Goal: Navigation & Orientation: Find specific page/section

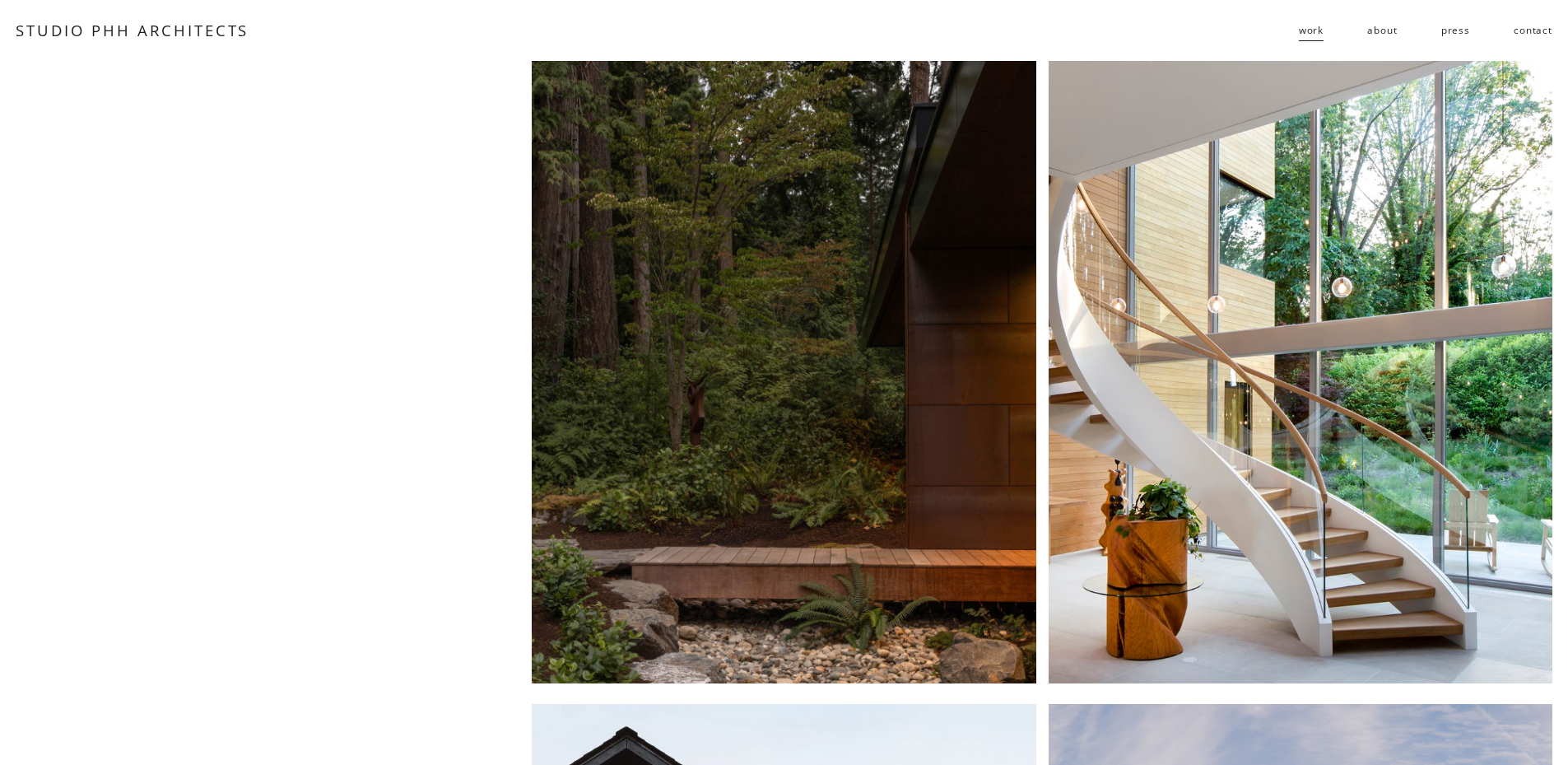
click at [1376, 27] on link "about" at bounding box center [1382, 30] width 30 height 27
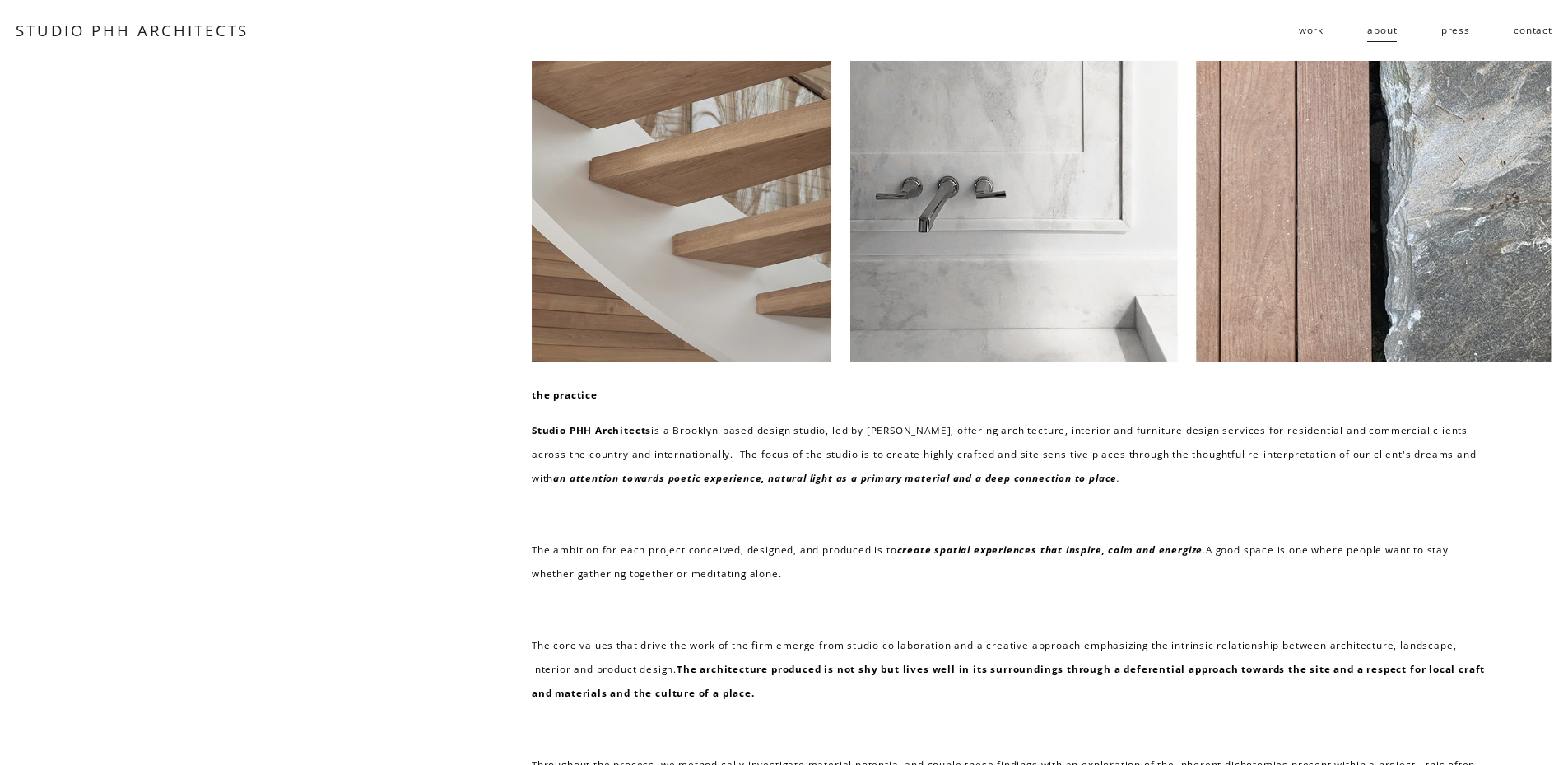
click at [1518, 37] on link "contact" at bounding box center [1532, 30] width 39 height 27
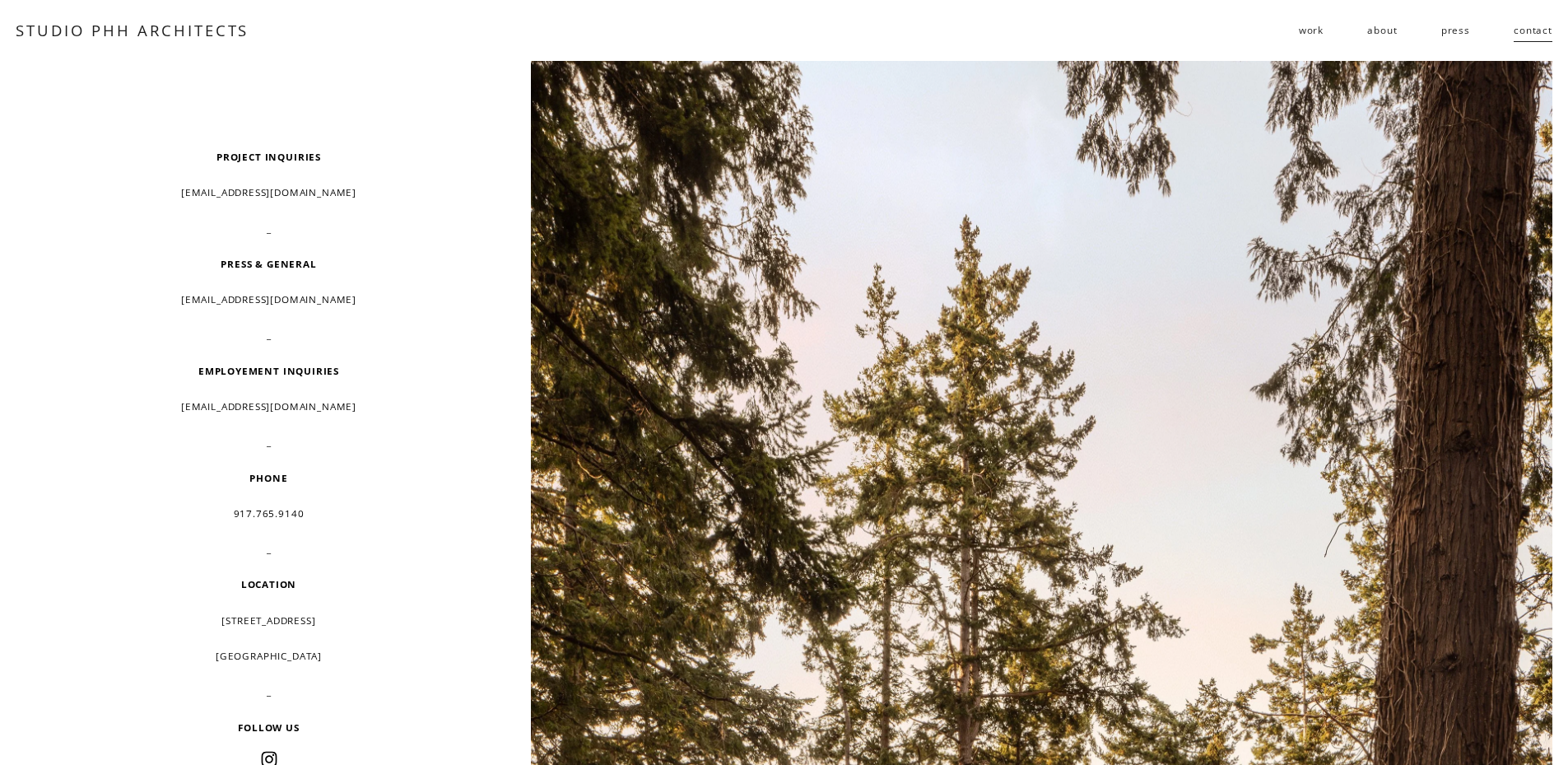
click at [1319, 28] on span "work" at bounding box center [1311, 30] width 25 height 24
click at [0, 0] on span "public" at bounding box center [0, 0] width 0 height 0
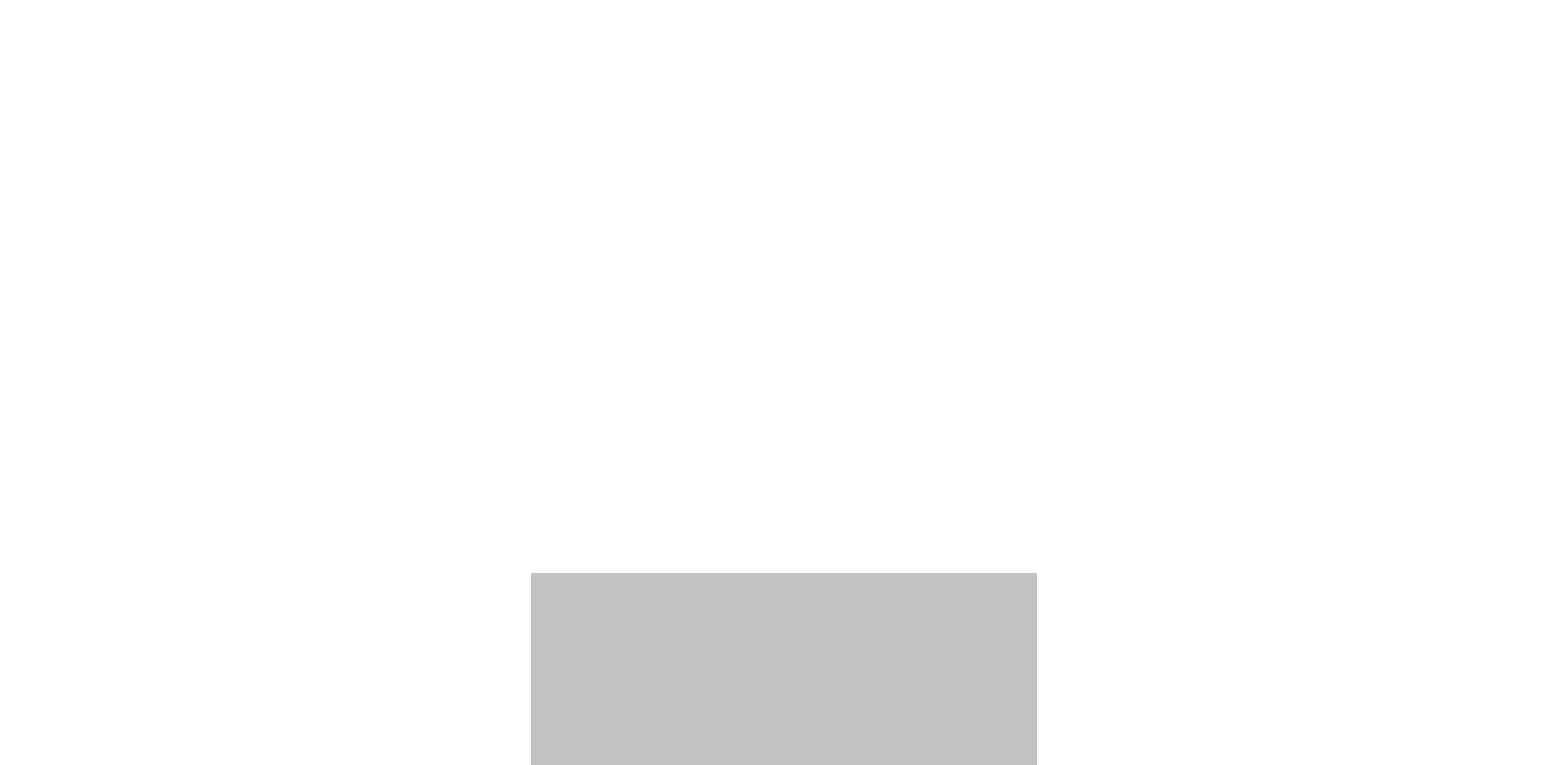
scroll to position [3401, 0]
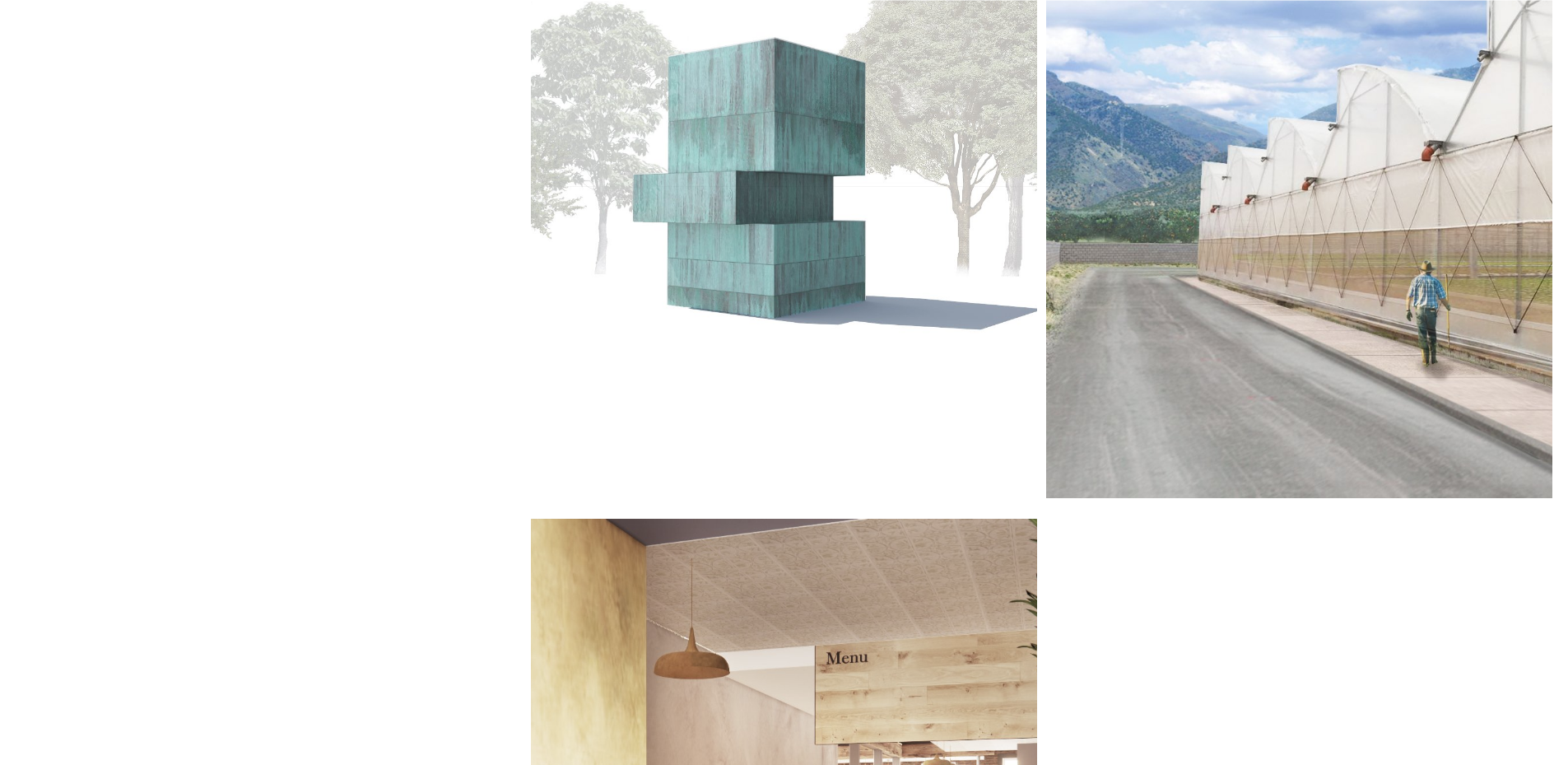
click at [1206, 228] on div at bounding box center [1299, 187] width 506 height 623
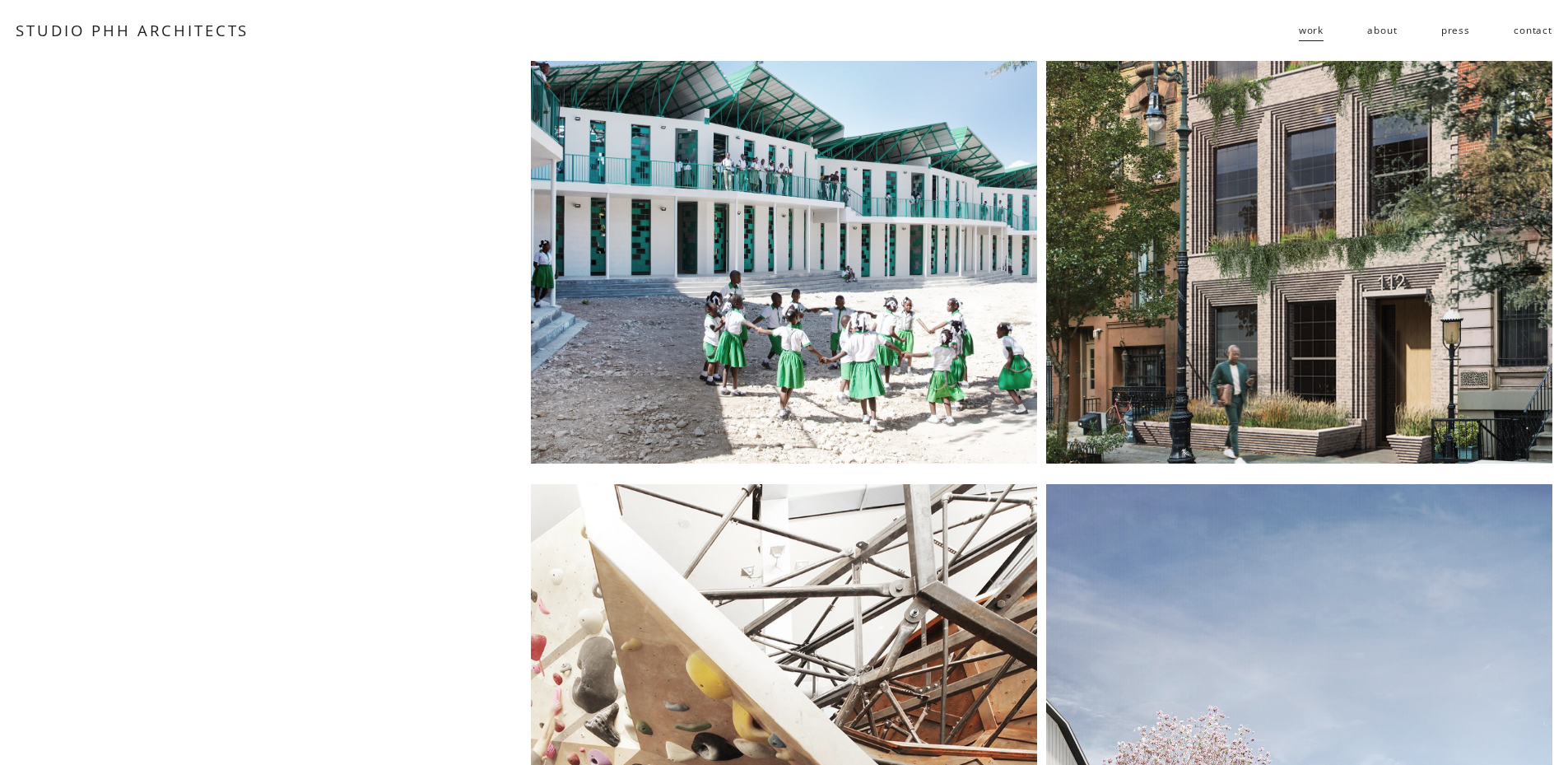
scroll to position [0, 0]
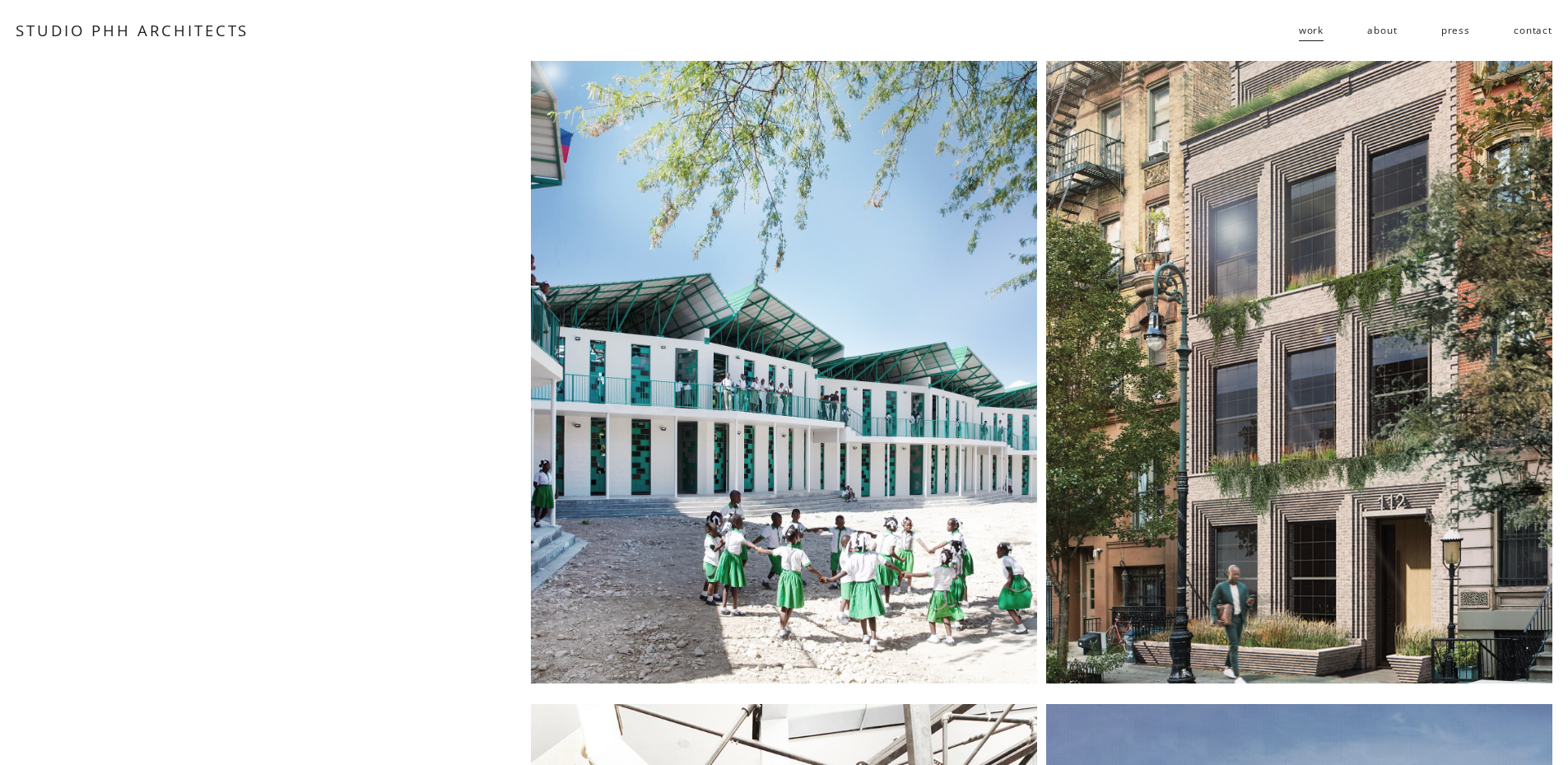
click at [0, 0] on link "residential" at bounding box center [0, 0] width 0 height 0
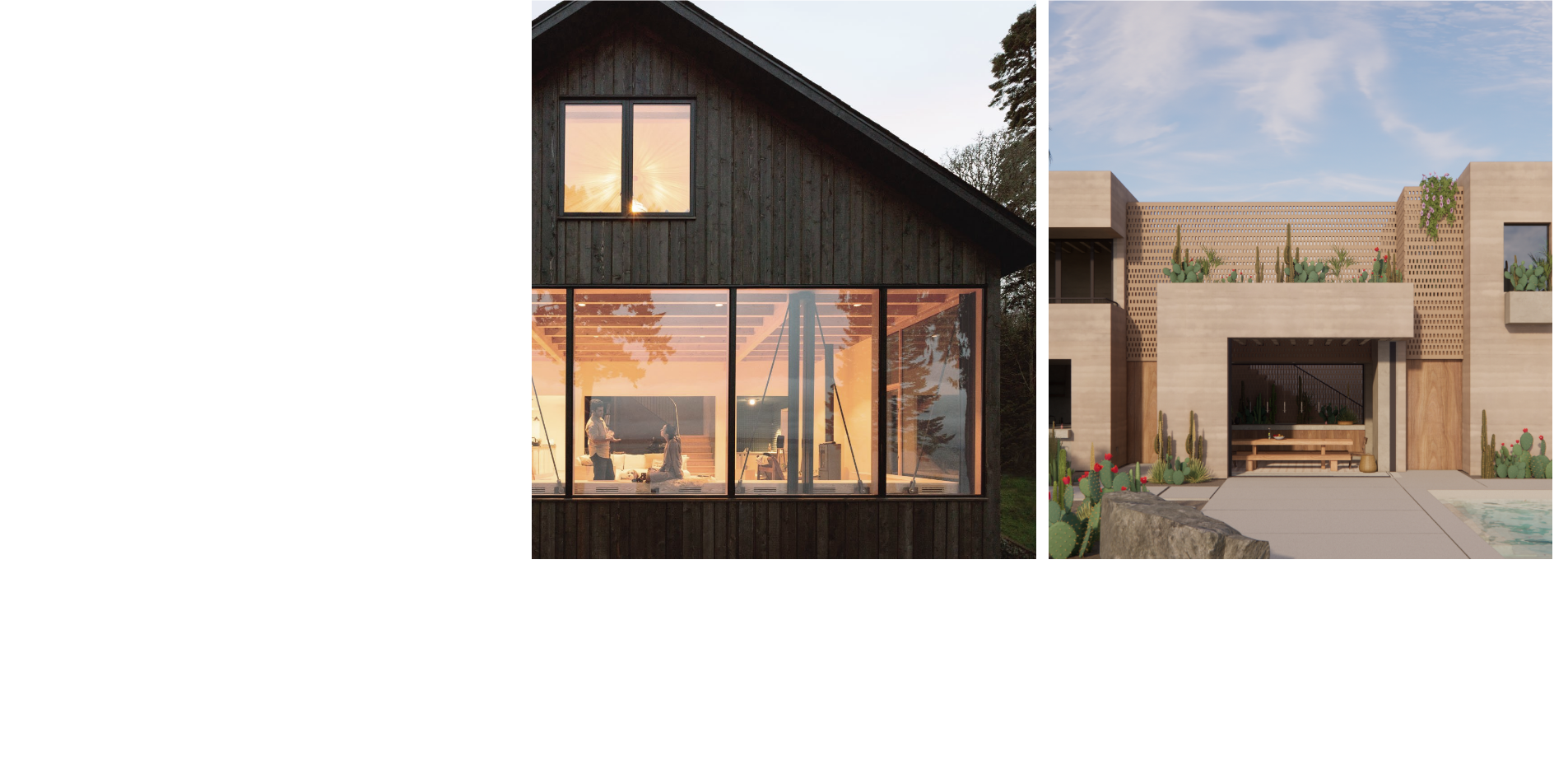
scroll to position [823, 0]
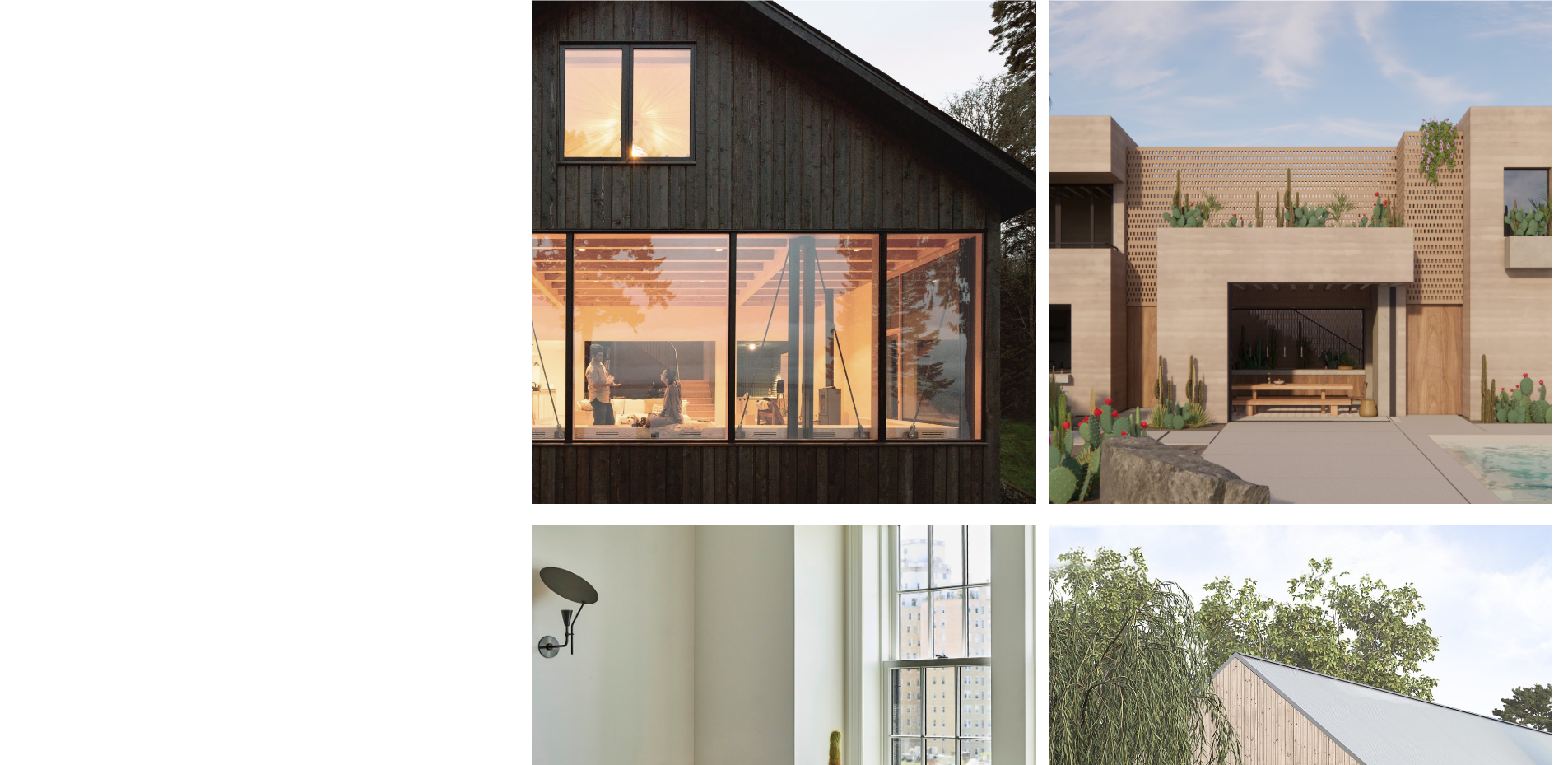
click at [1289, 399] on div at bounding box center [1301, 192] width 504 height 623
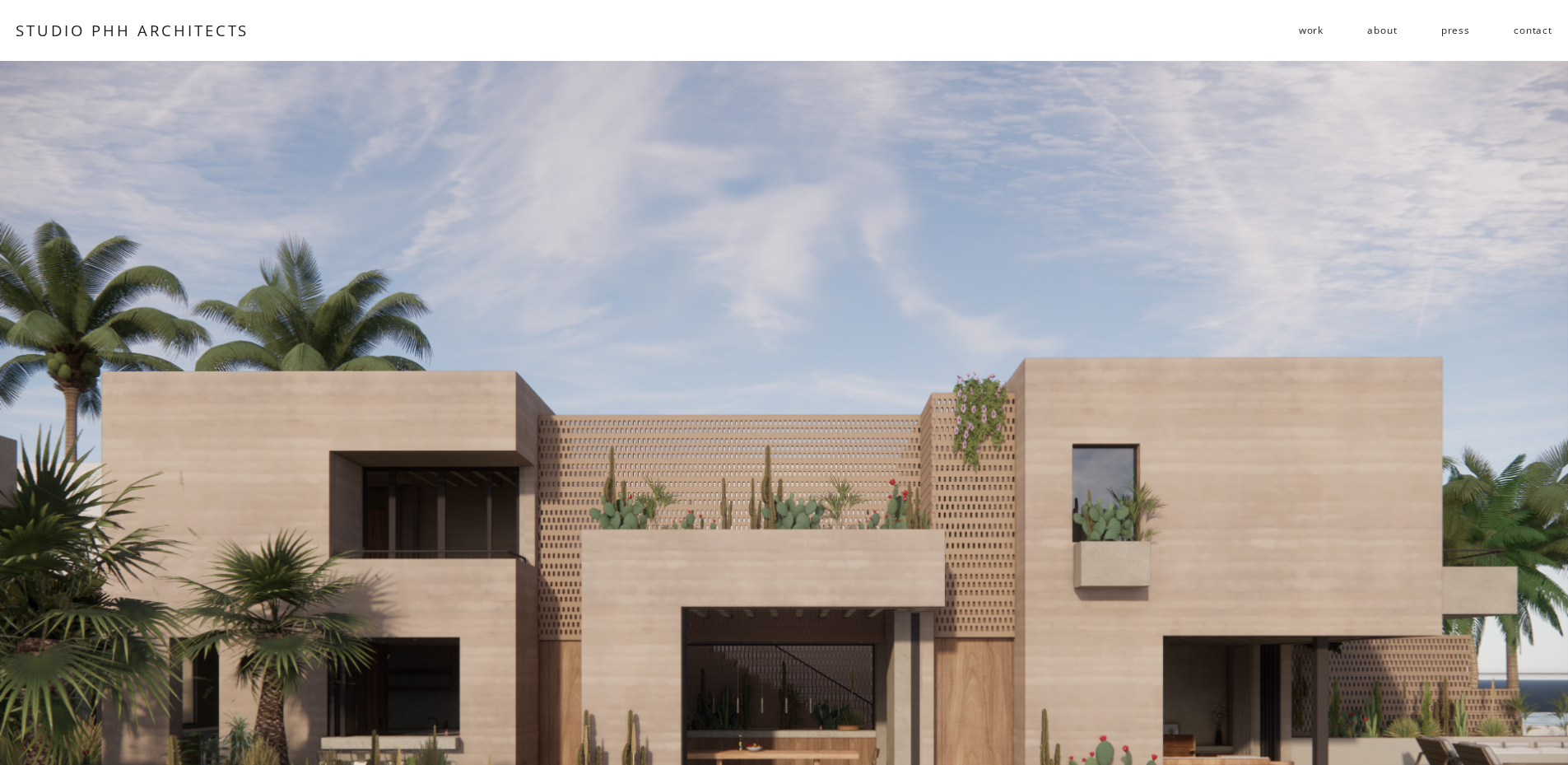
click at [1388, 30] on link "about" at bounding box center [1382, 30] width 30 height 27
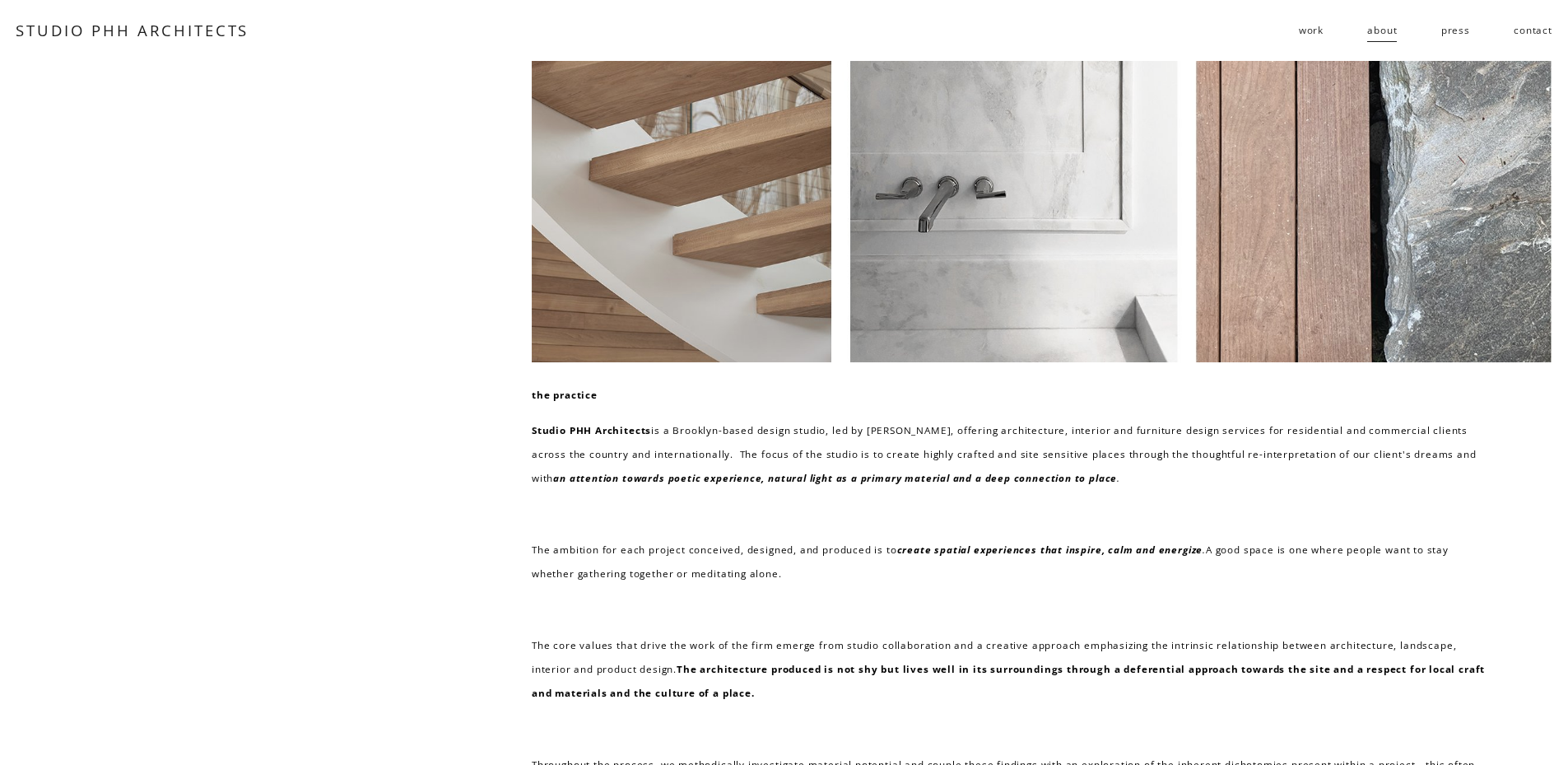
click at [1316, 29] on span "work" at bounding box center [1311, 30] width 25 height 24
click at [0, 0] on span "residential" at bounding box center [0, 0] width 0 height 0
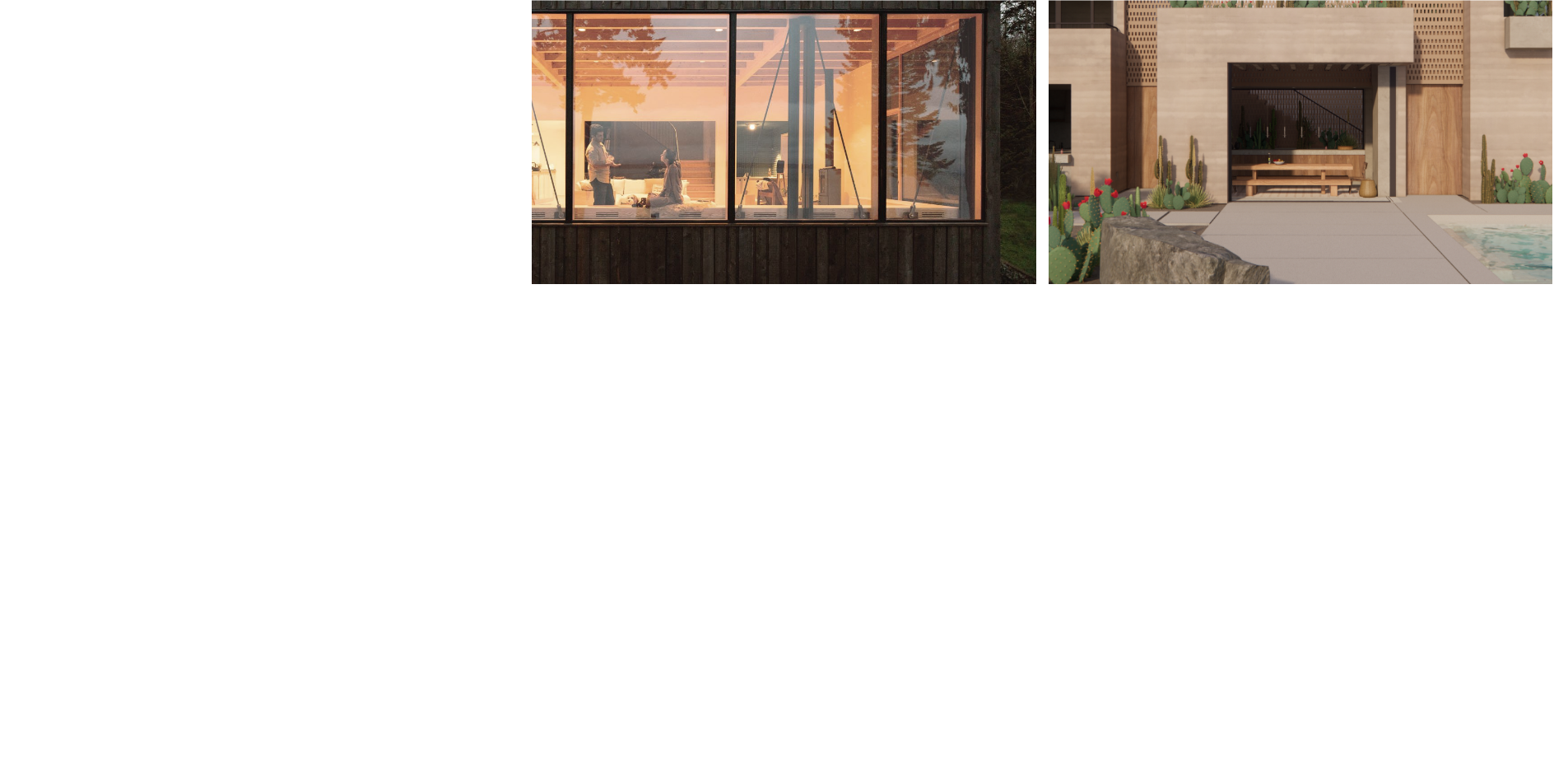
scroll to position [1426, 0]
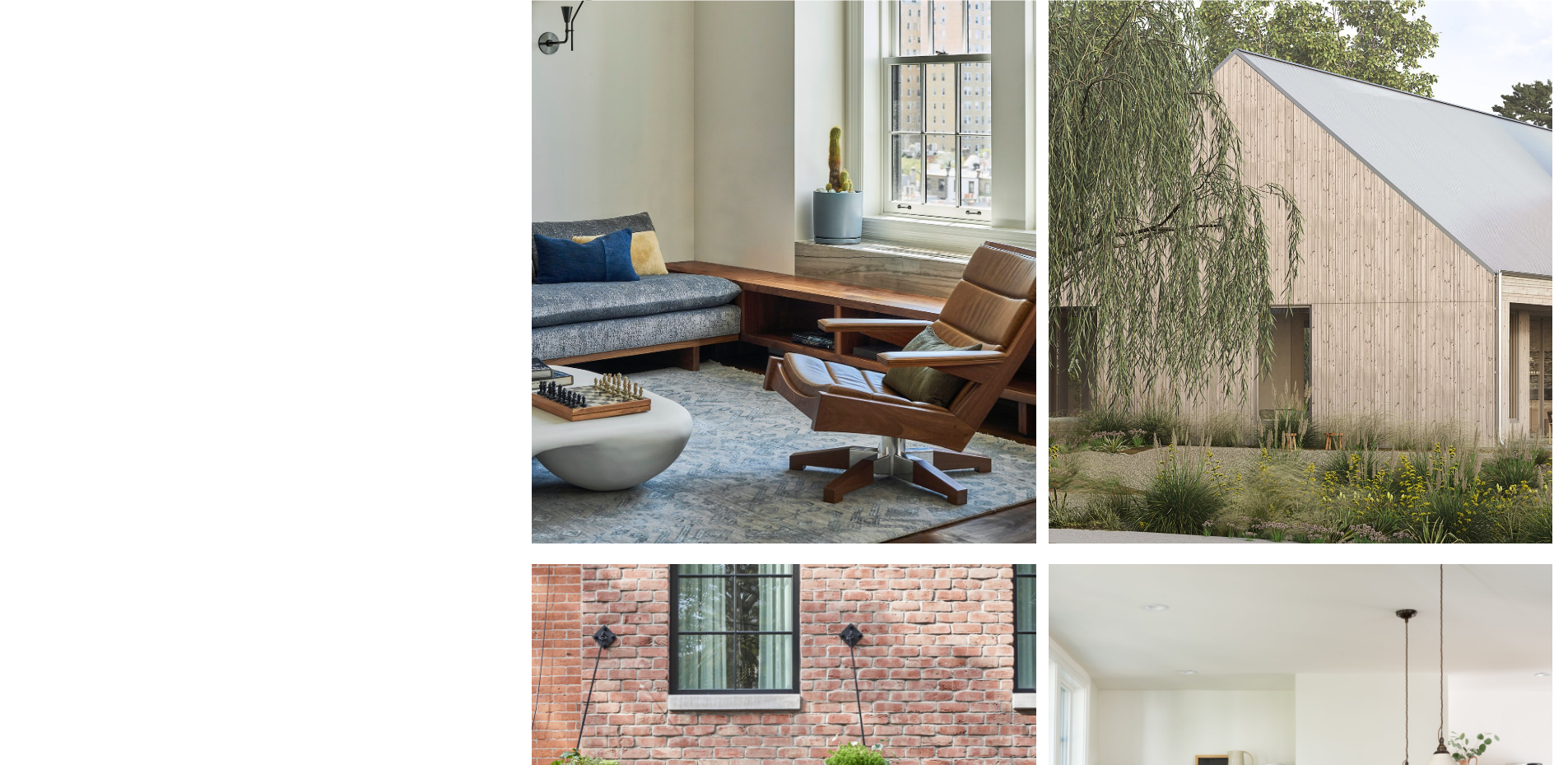
click at [898, 220] on div at bounding box center [783, 233] width 504 height 623
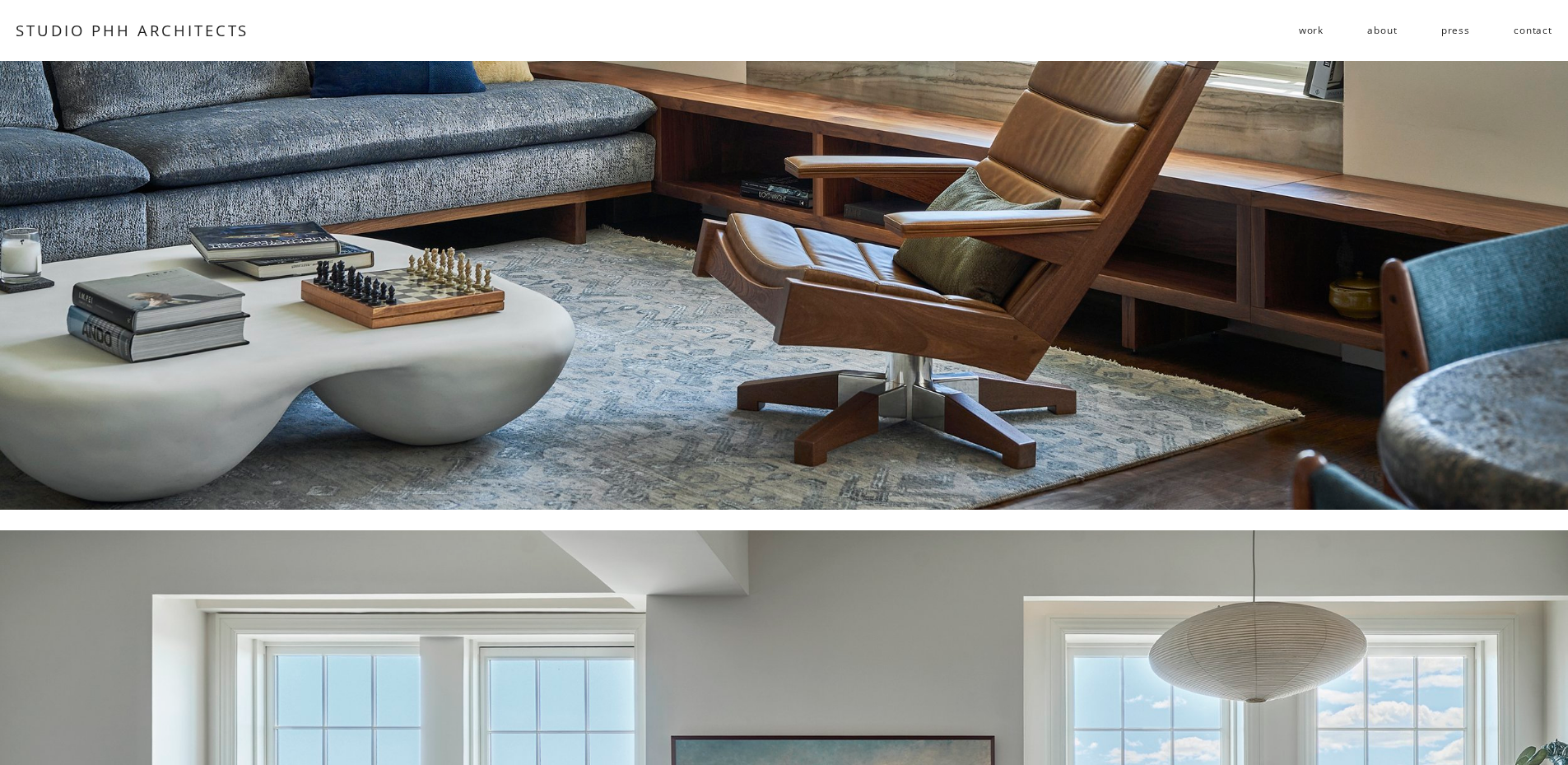
scroll to position [110, 0]
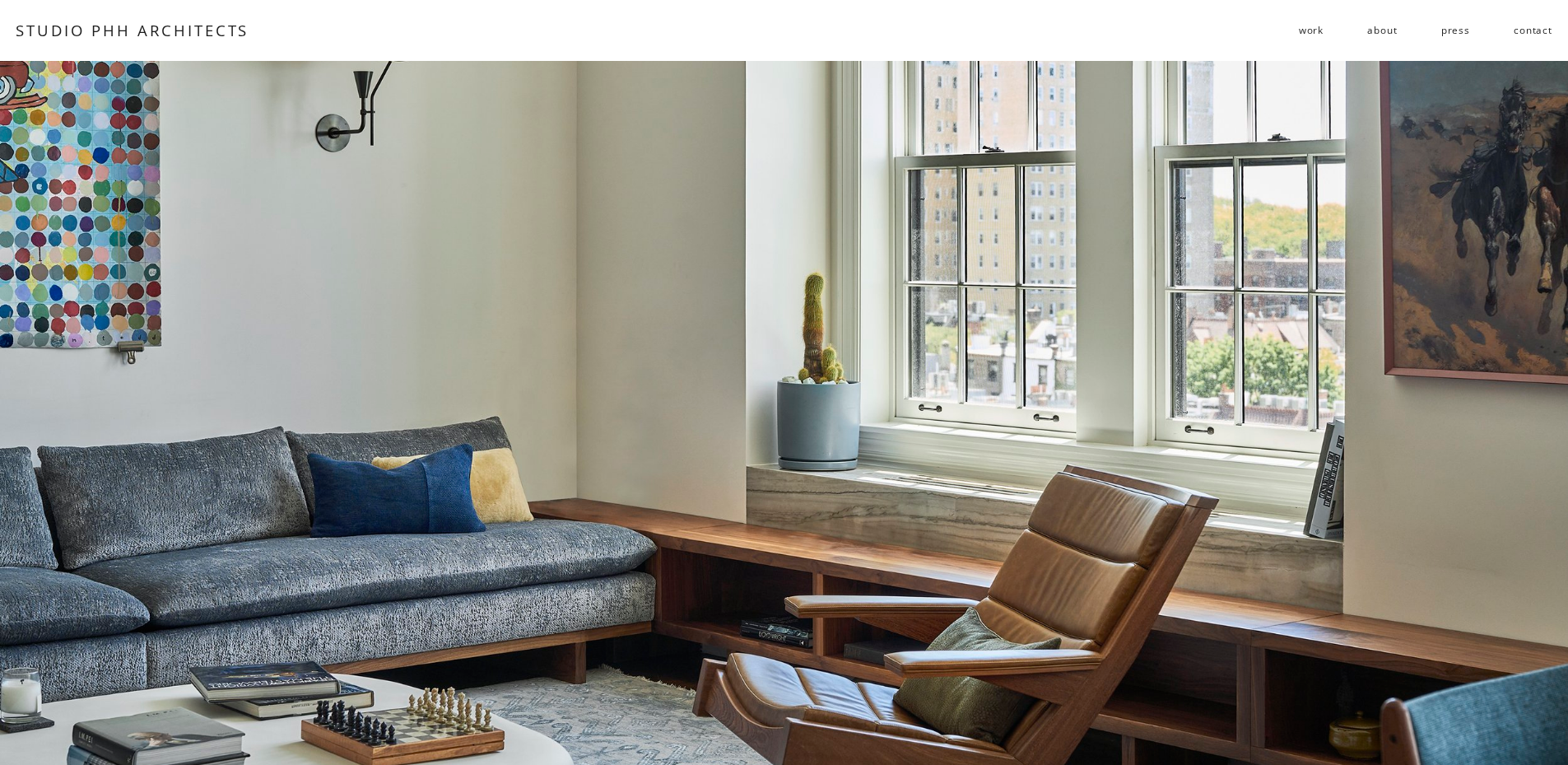
click at [1323, 35] on span "work" at bounding box center [1311, 30] width 25 height 24
click at [0, 0] on span "residential" at bounding box center [0, 0] width 0 height 0
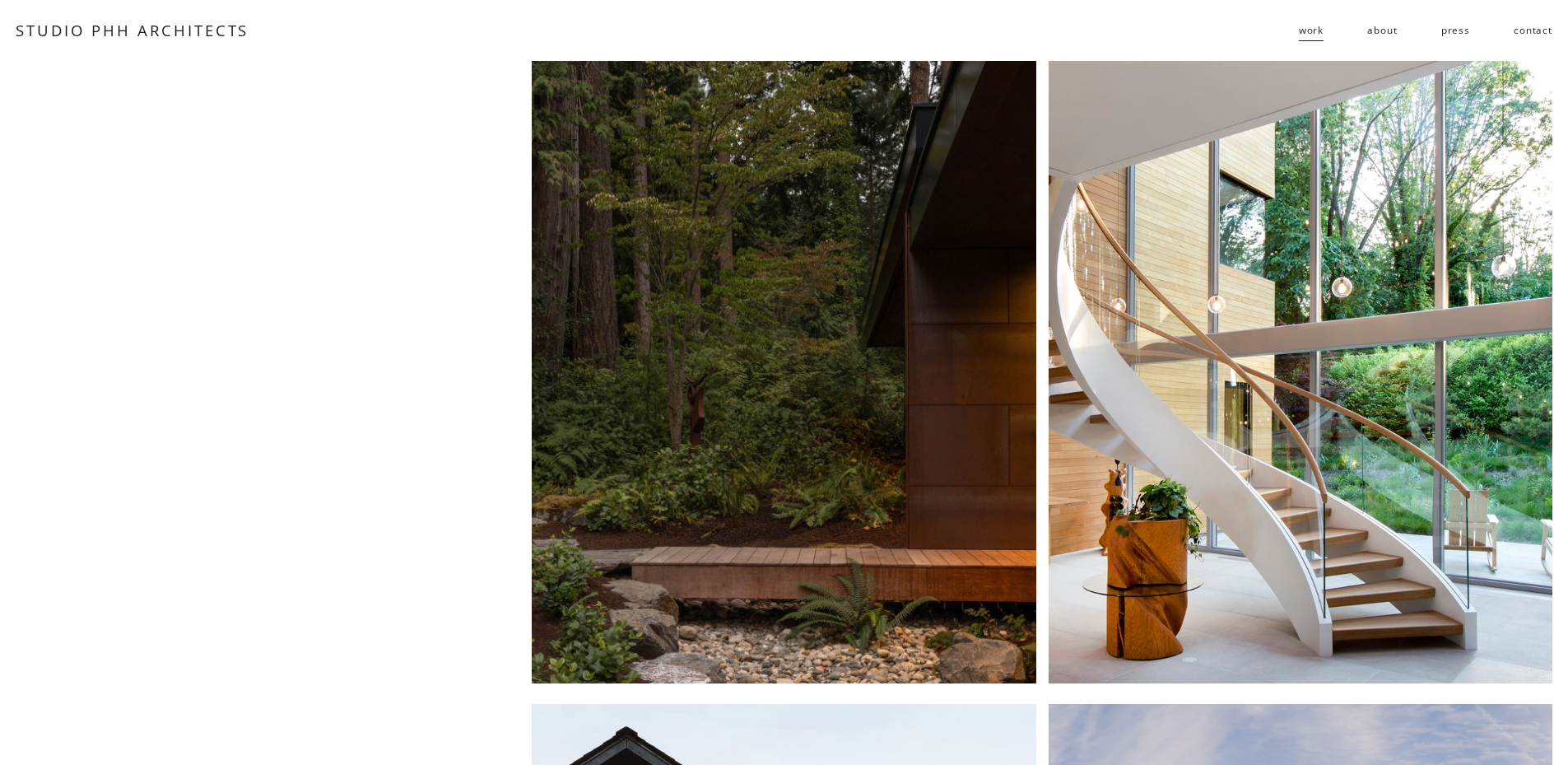
click at [756, 238] on div at bounding box center [783, 373] width 504 height 623
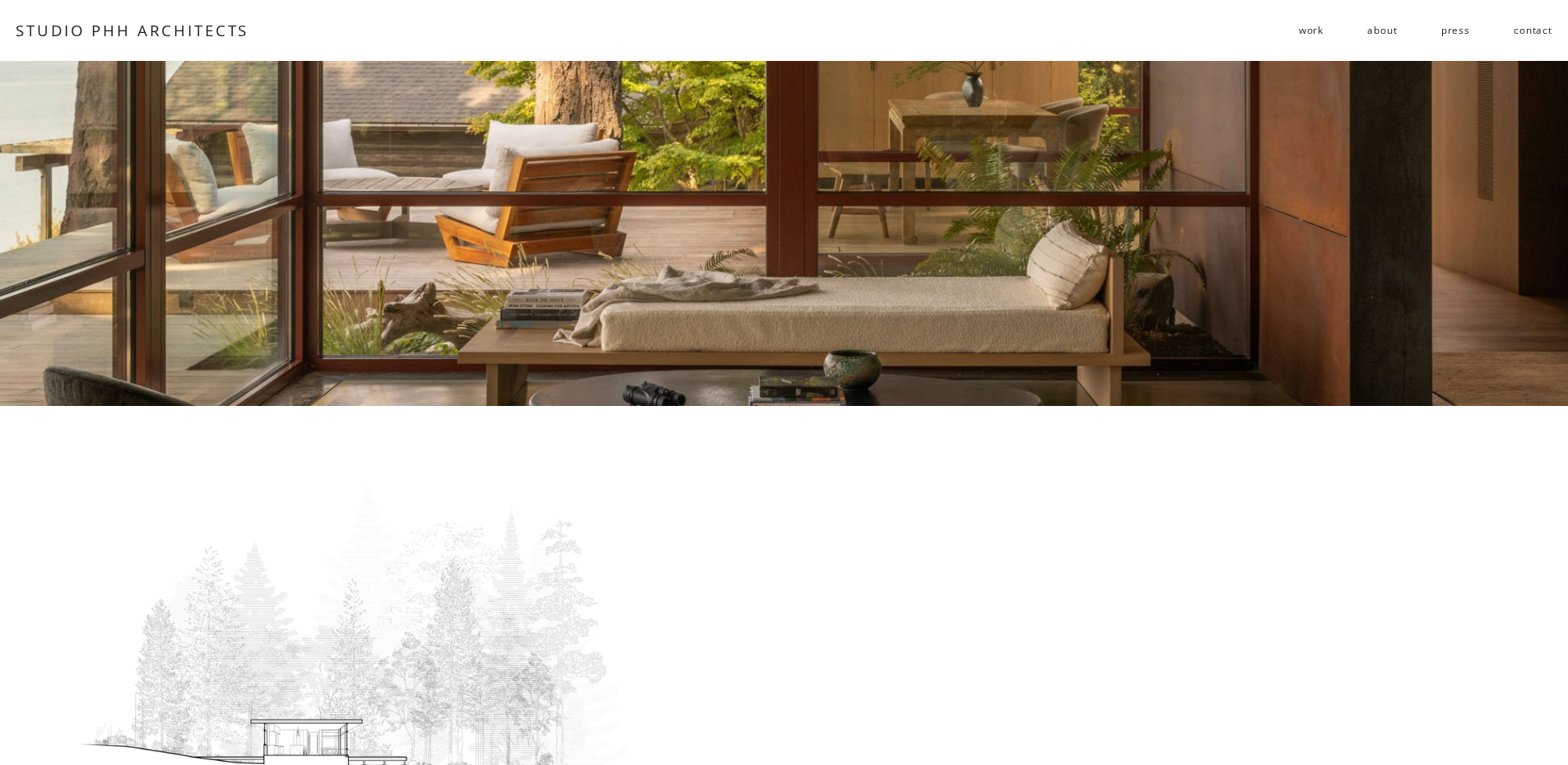
scroll to position [110, 0]
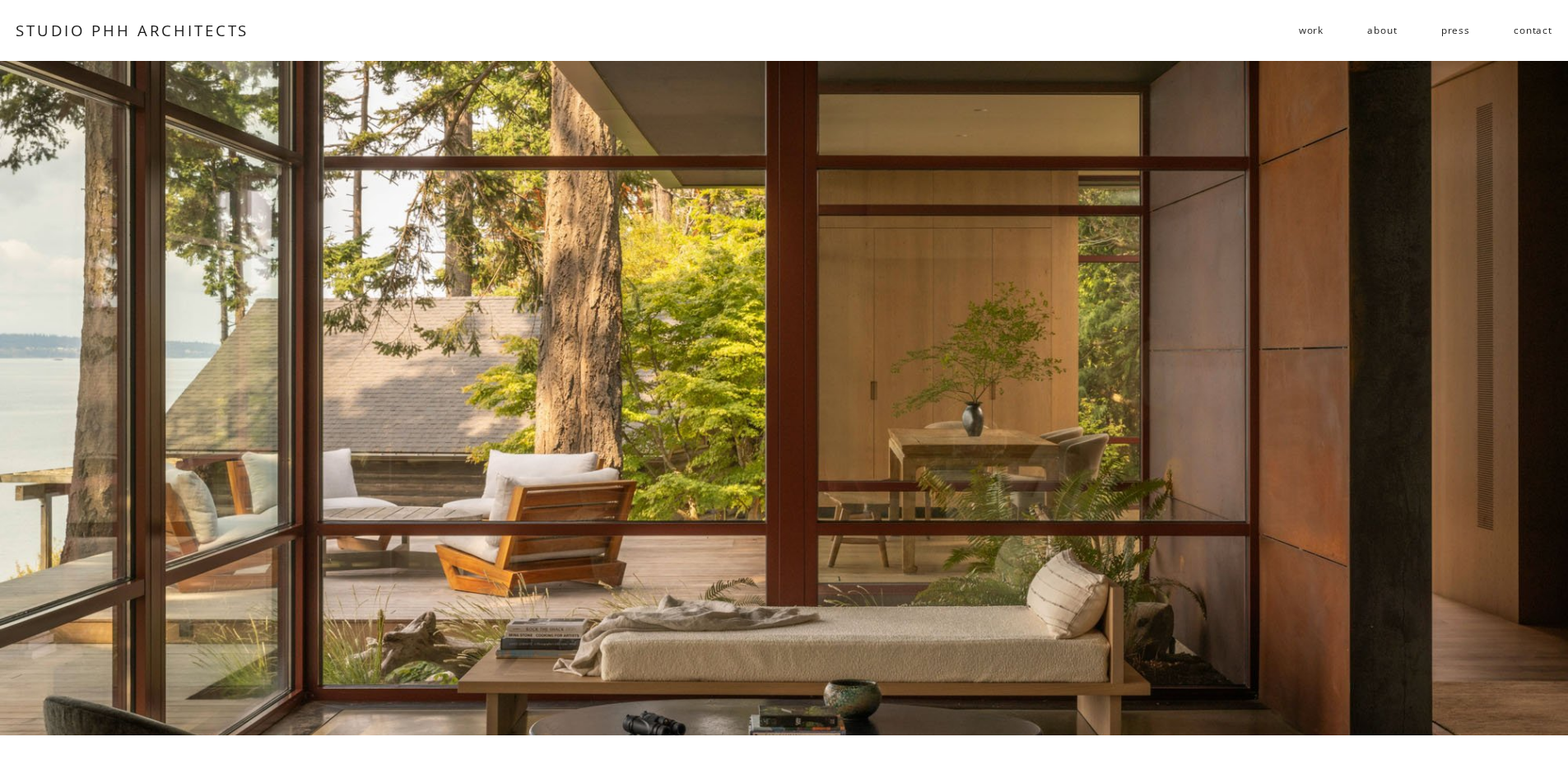
click at [0, 0] on span "public" at bounding box center [0, 0] width 0 height 0
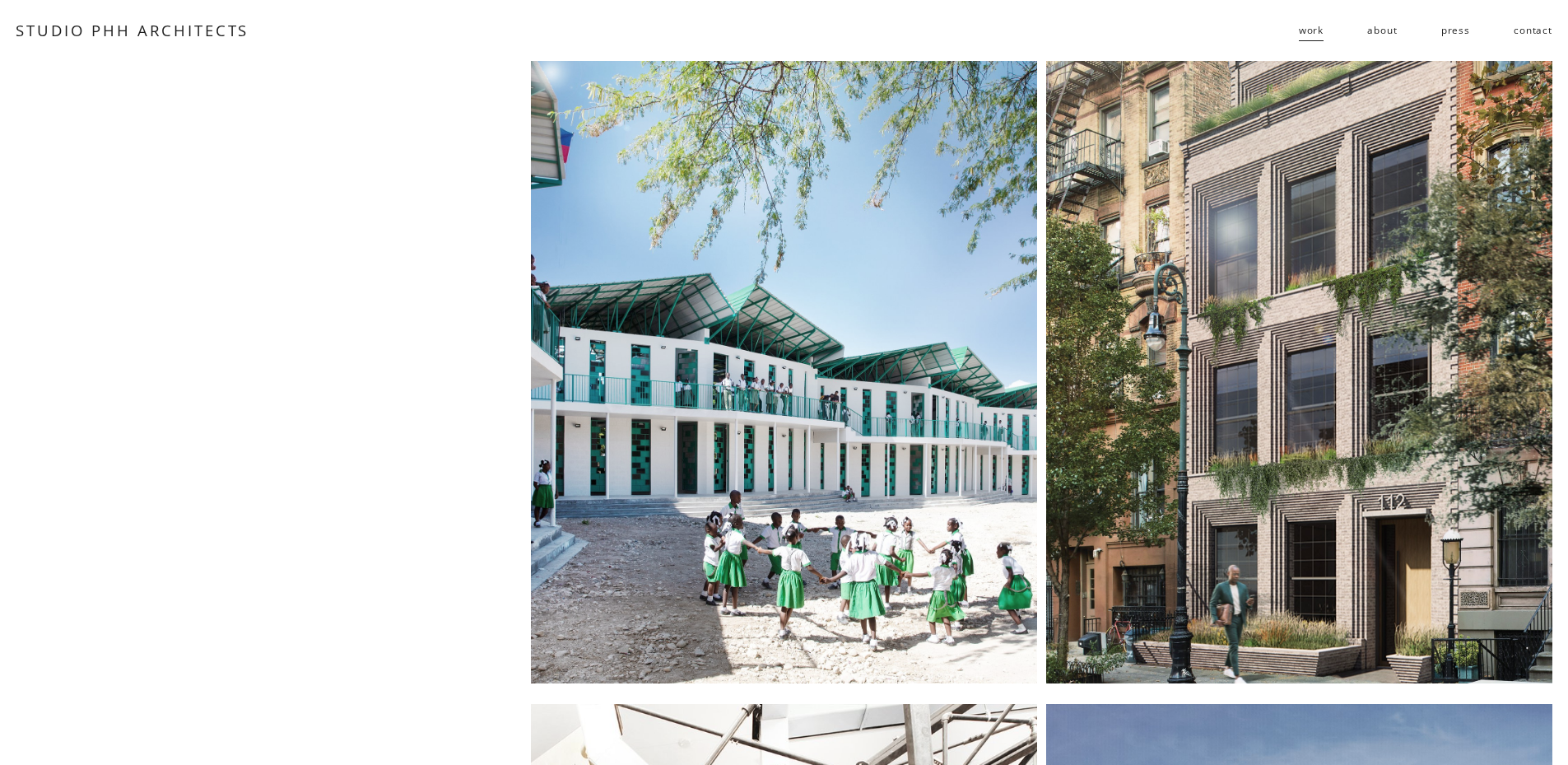
click at [907, 294] on div at bounding box center [783, 373] width 506 height 623
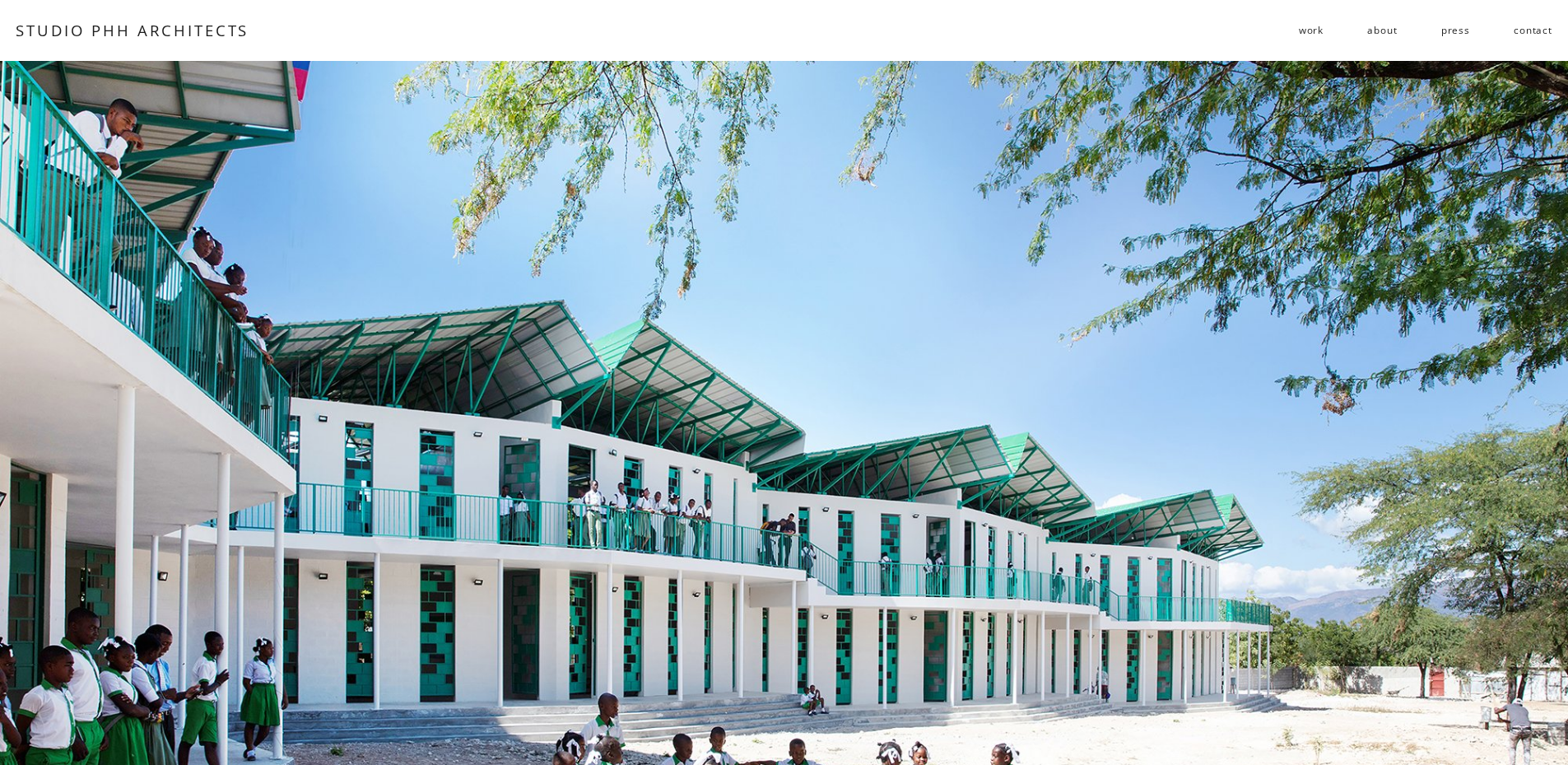
click at [1304, 29] on span "work" at bounding box center [1311, 30] width 25 height 24
click at [0, 0] on span "residential" at bounding box center [0, 0] width 0 height 0
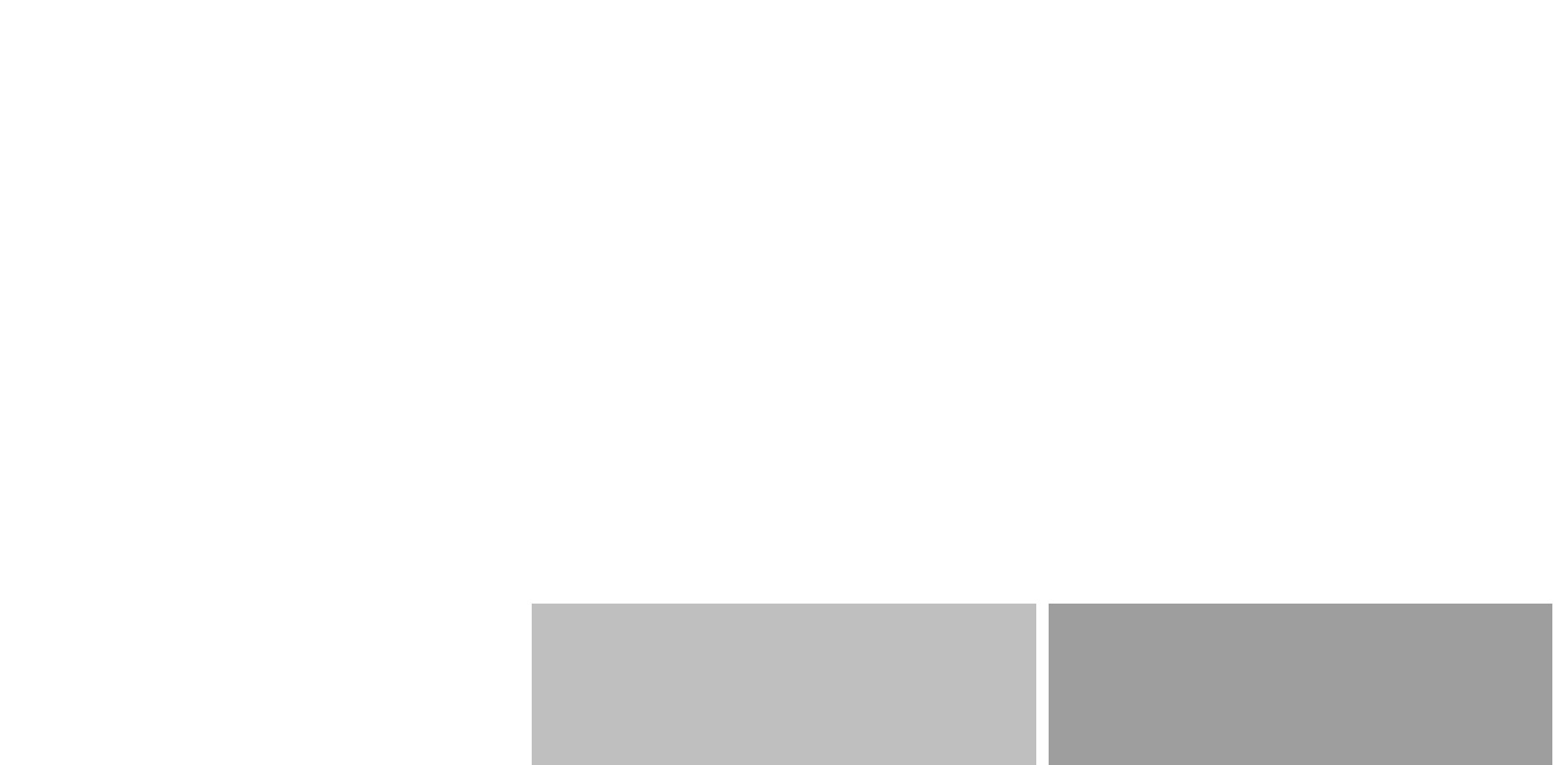
scroll to position [2140, 0]
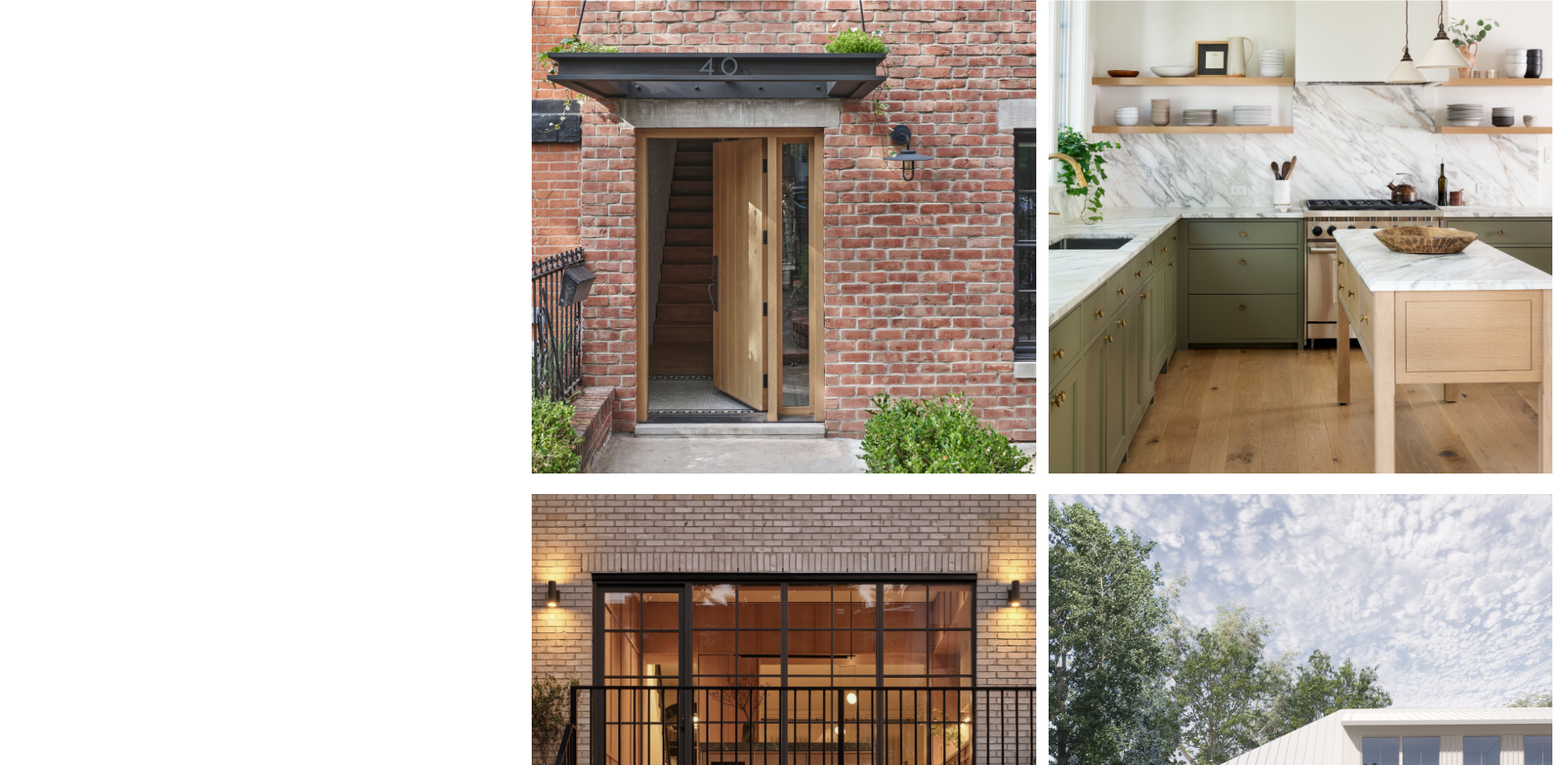
click at [1316, 377] on div at bounding box center [1301, 162] width 504 height 623
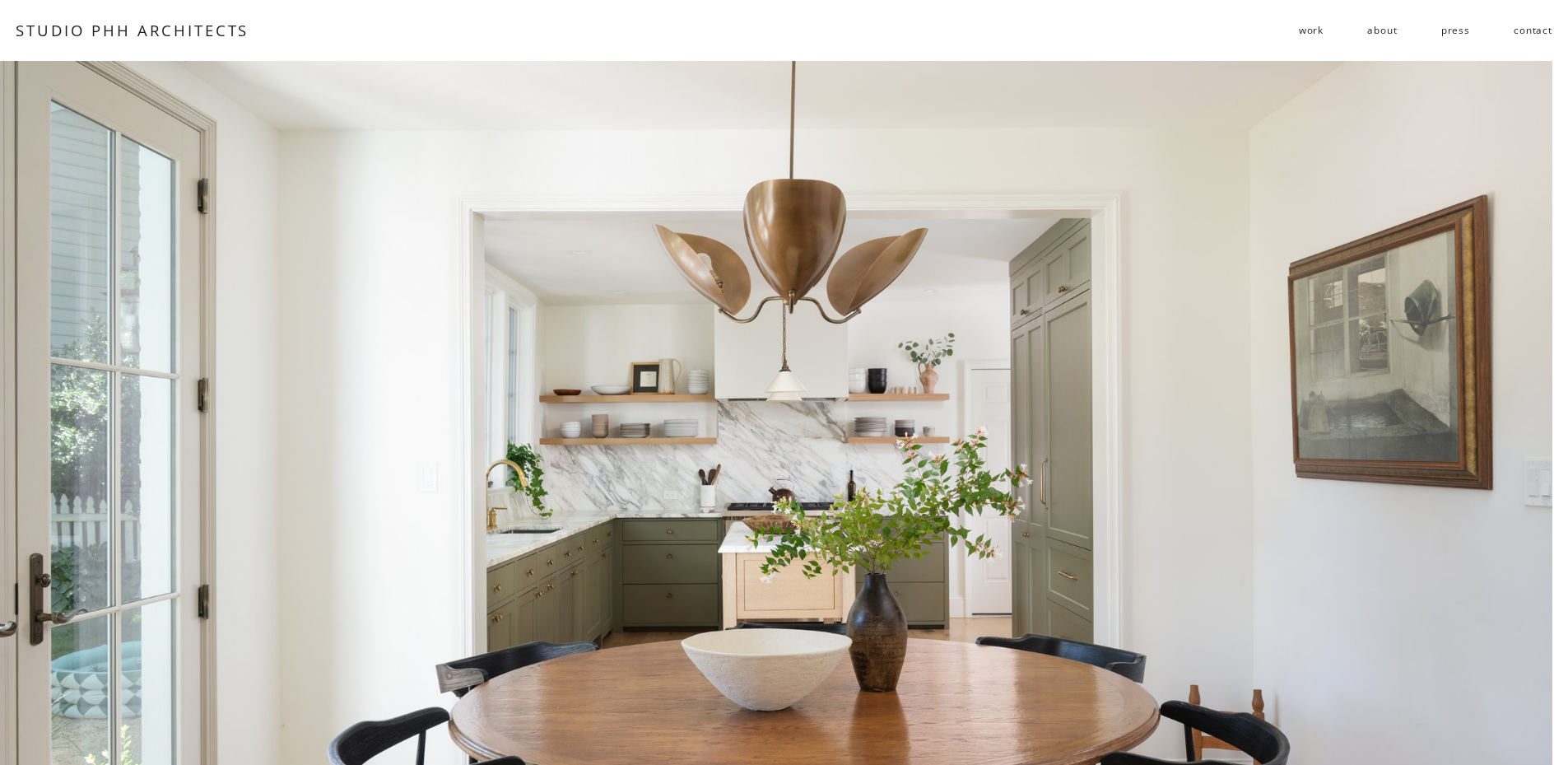
click at [1314, 24] on span "work" at bounding box center [1311, 30] width 25 height 24
click at [0, 0] on span "residential" at bounding box center [0, 0] width 0 height 0
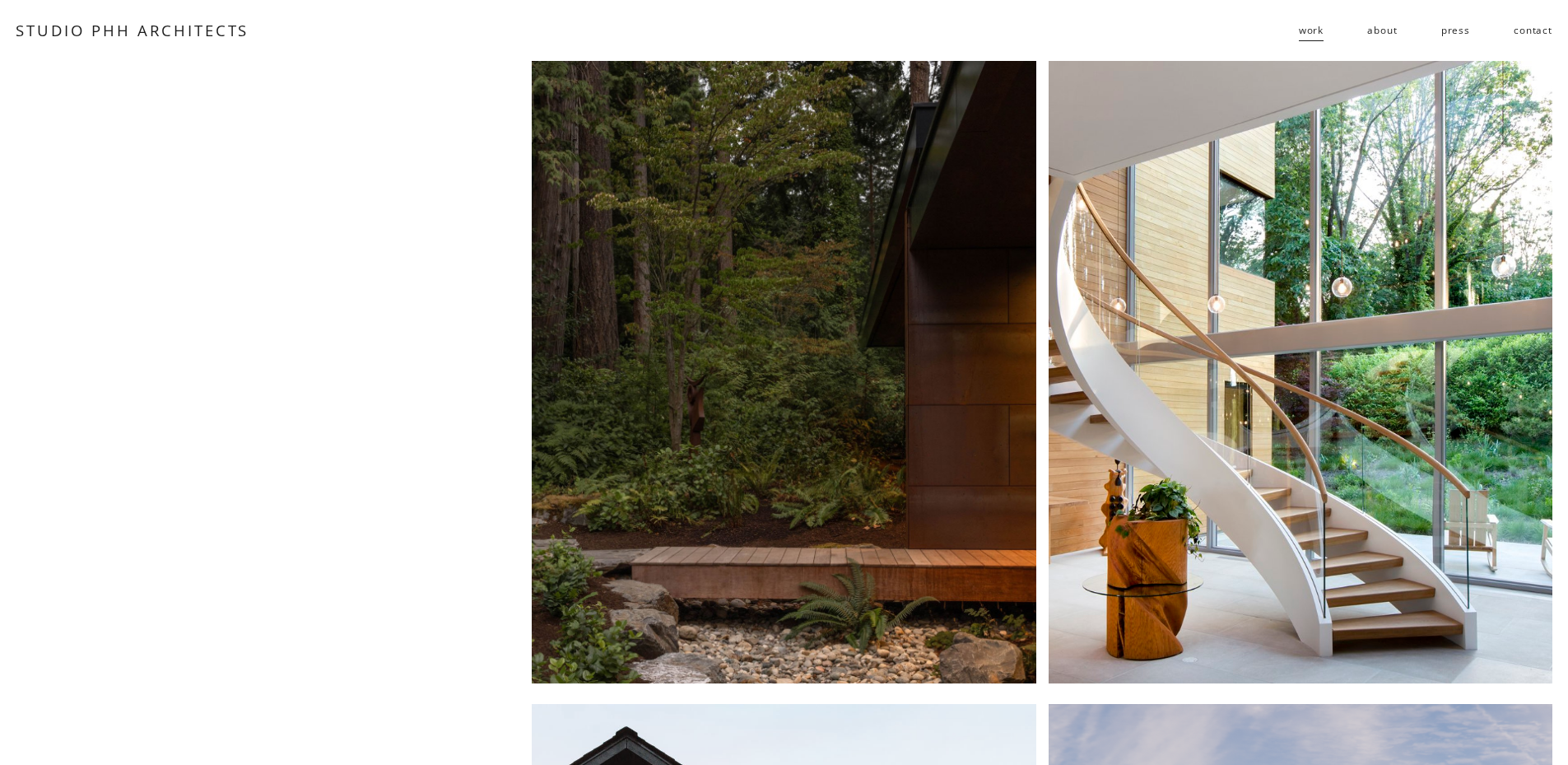
click at [752, 173] on div at bounding box center [783, 373] width 504 height 623
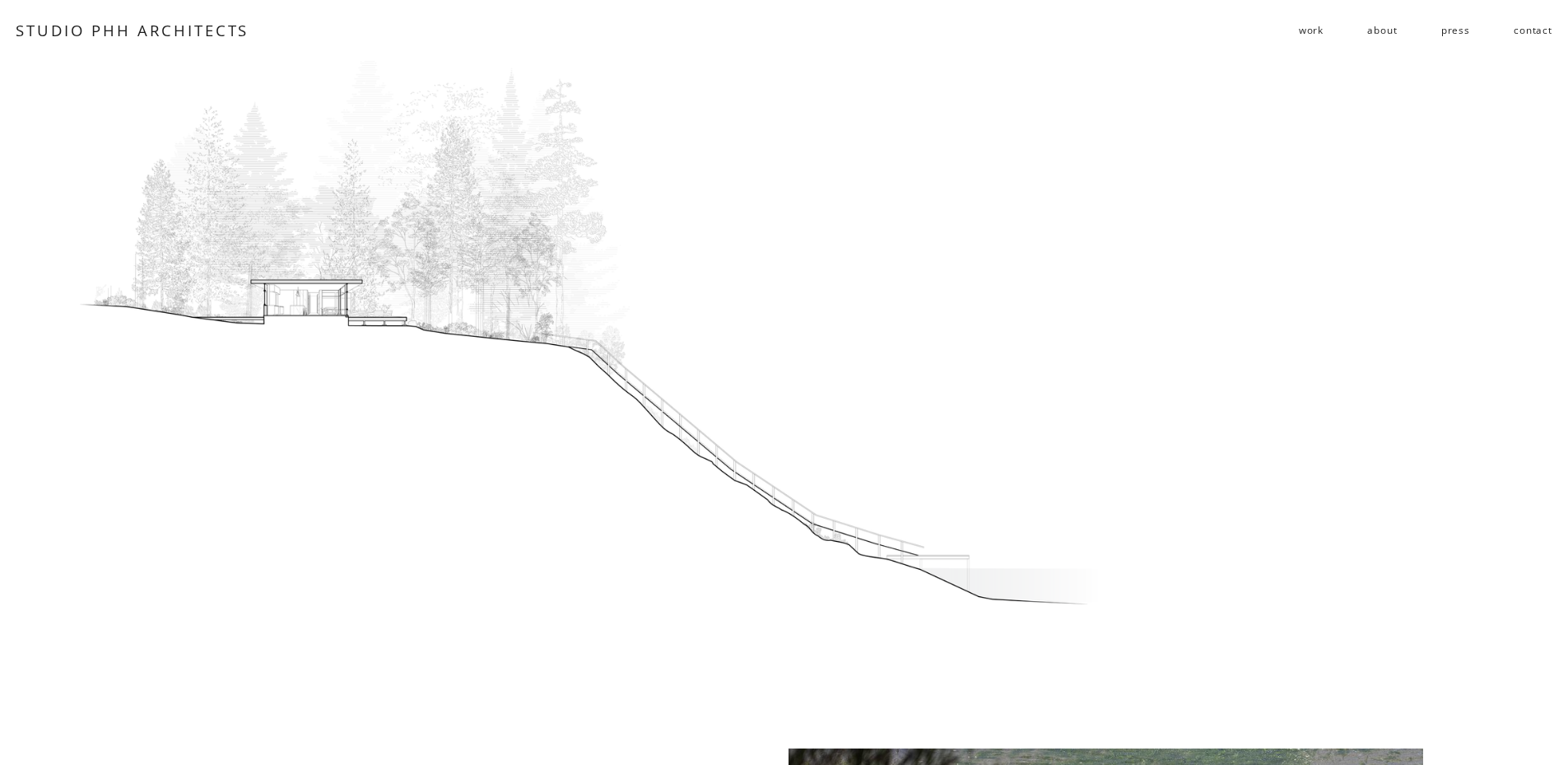
scroll to position [549, 0]
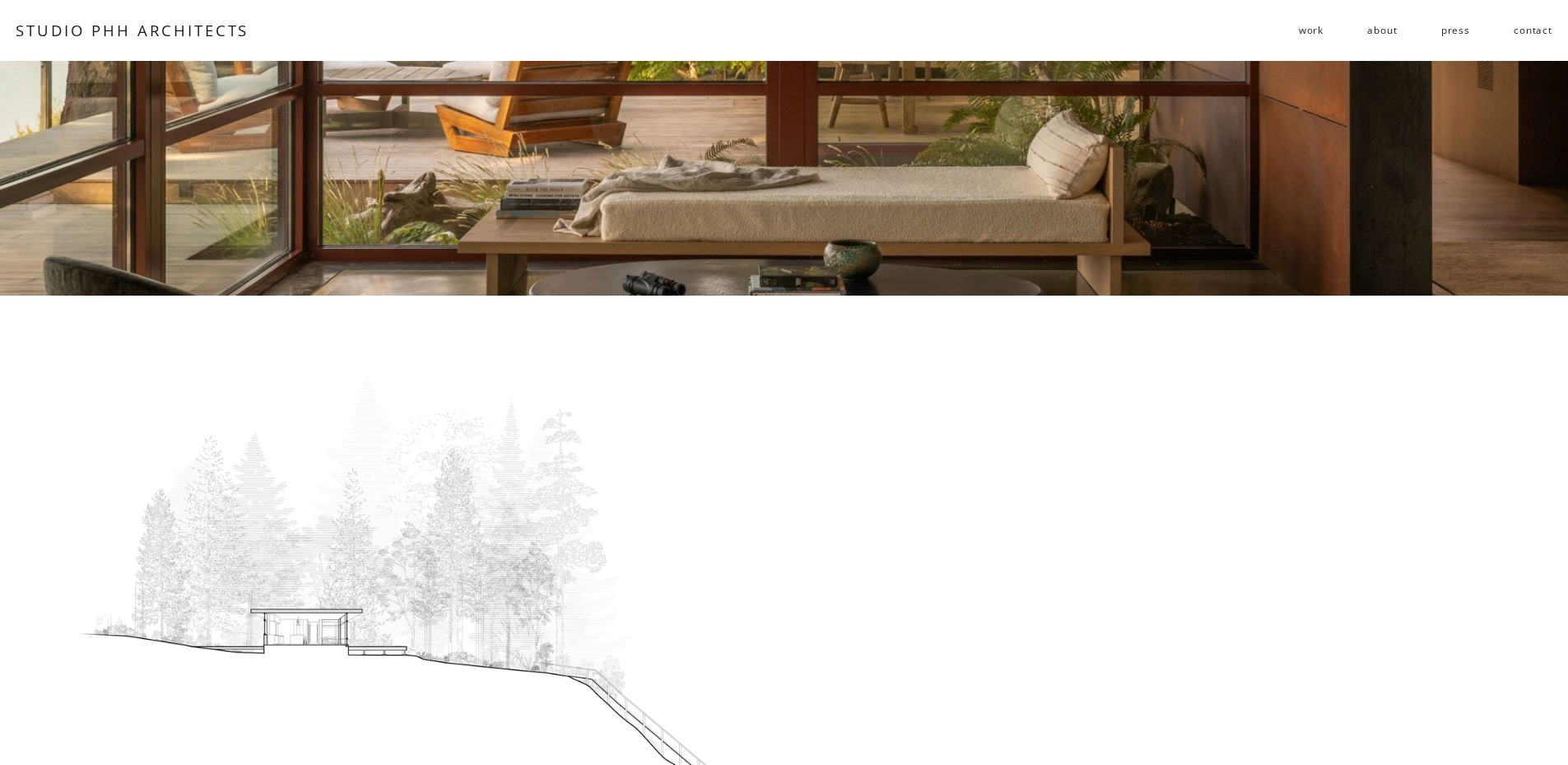
click at [0, 0] on span "residential" at bounding box center [0, 0] width 0 height 0
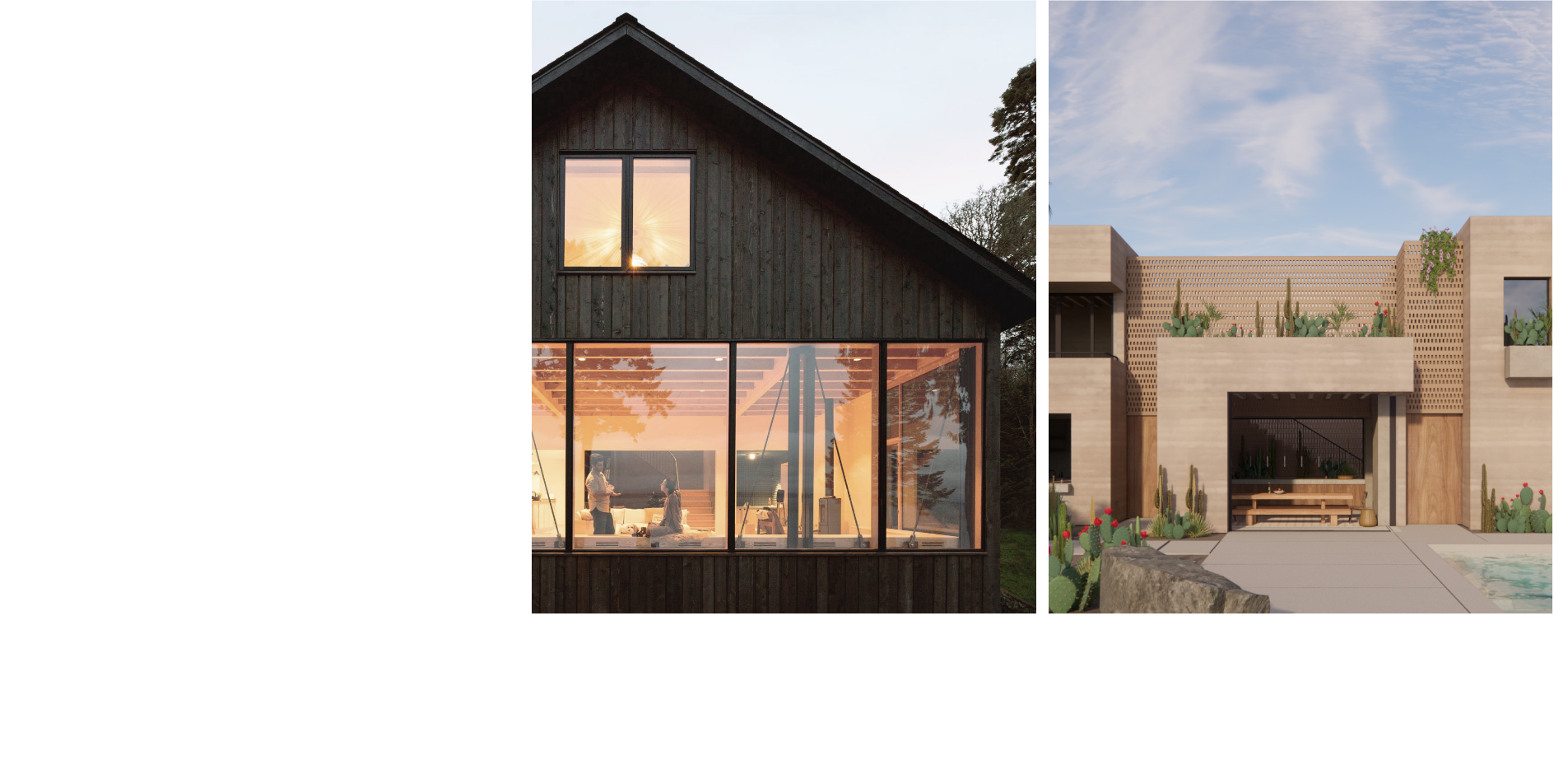
scroll to position [878, 0]
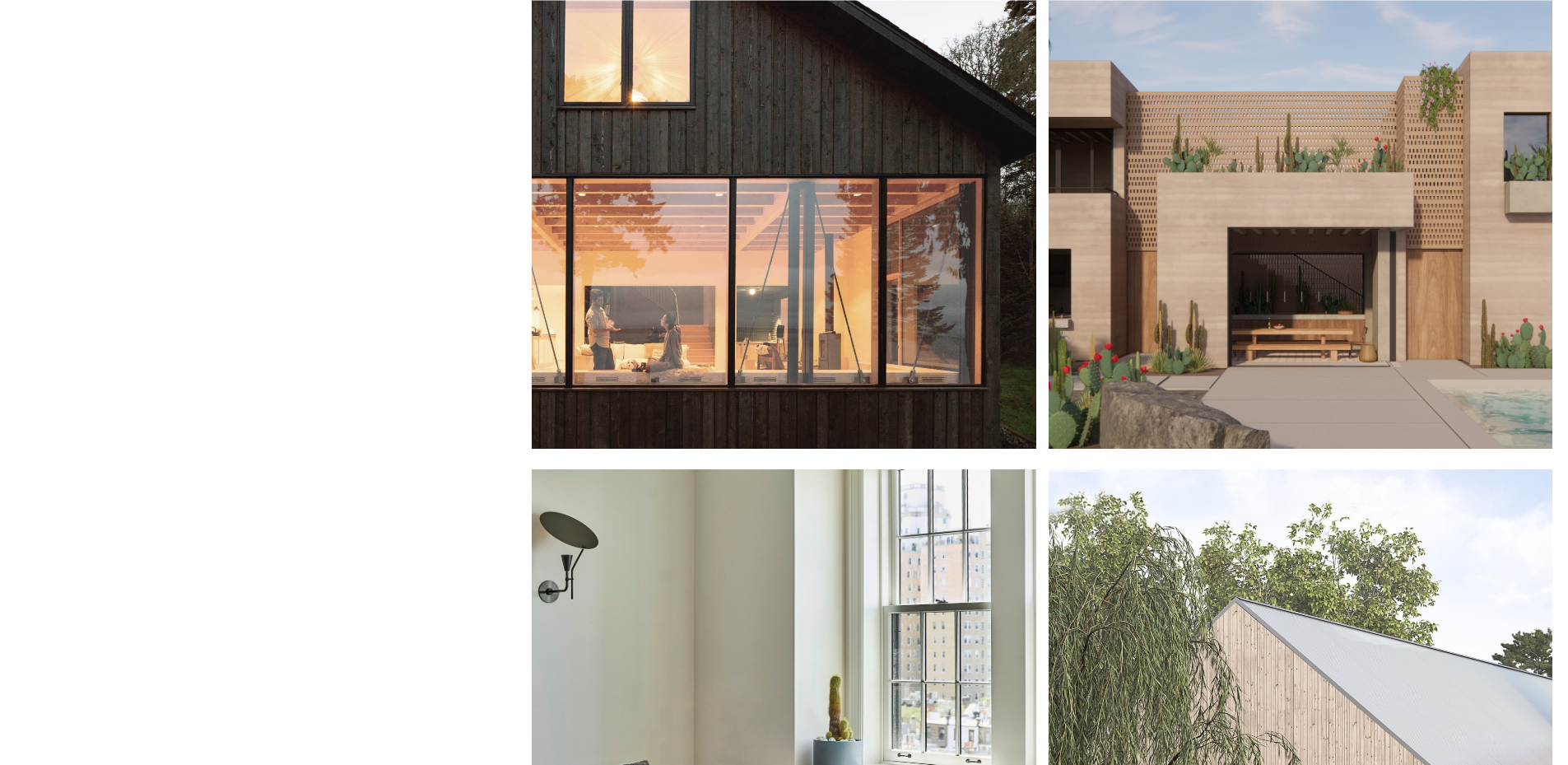
click at [775, 182] on div at bounding box center [783, 138] width 504 height 623
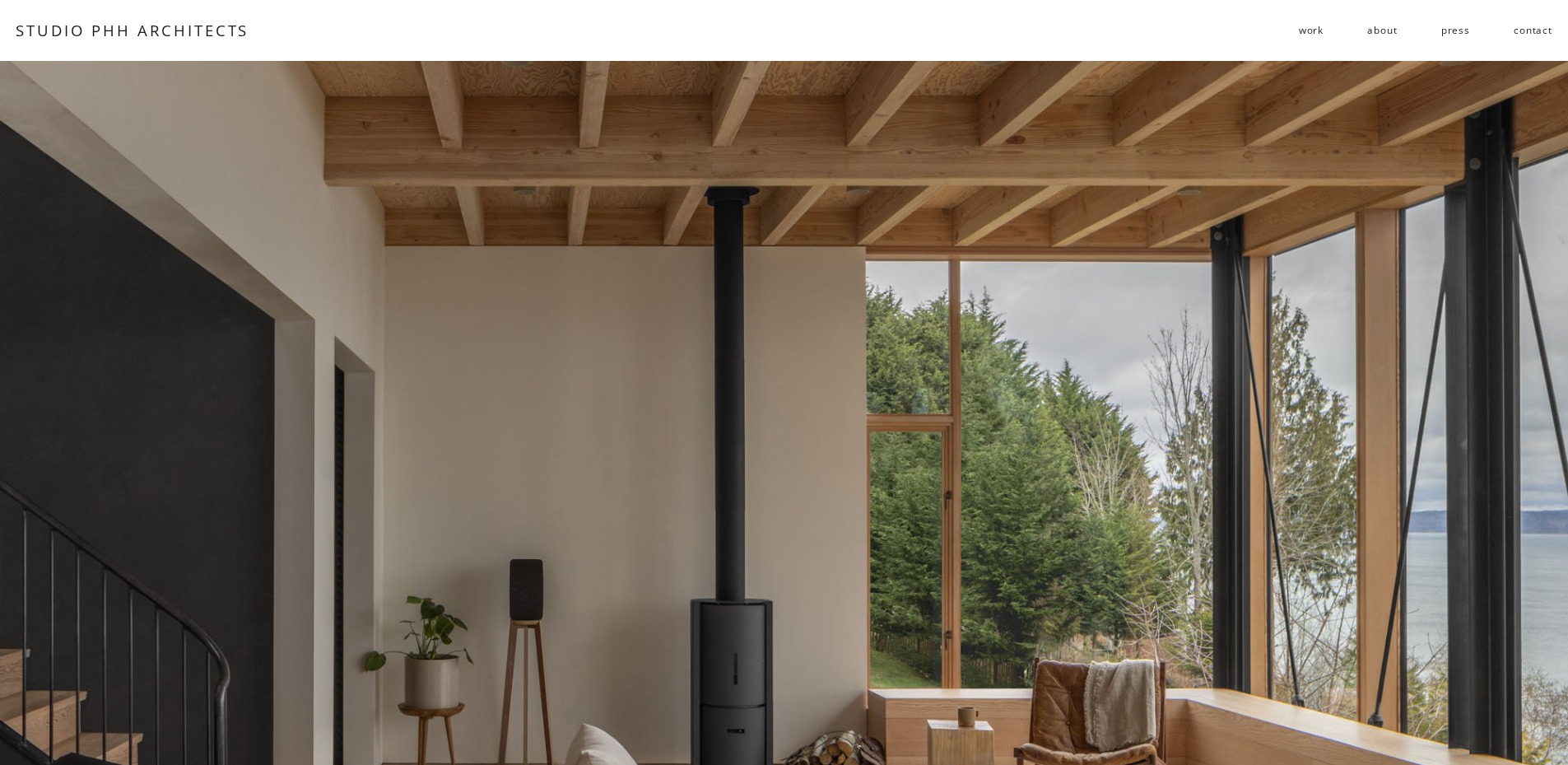
click at [216, 36] on link "STUDIO PHH ARCHITECTS" at bounding box center [132, 30] width 233 height 21
